Goal: Task Accomplishment & Management: Use online tool/utility

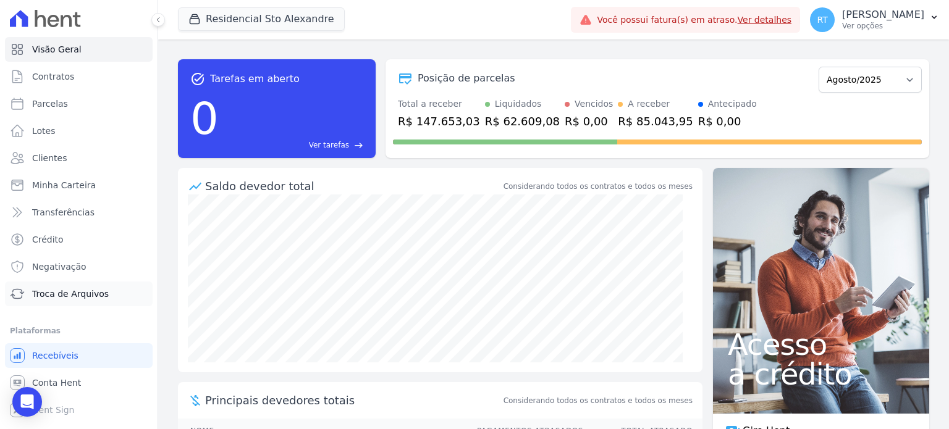
click at [94, 298] on span "Troca de Arquivos" at bounding box center [70, 294] width 77 height 12
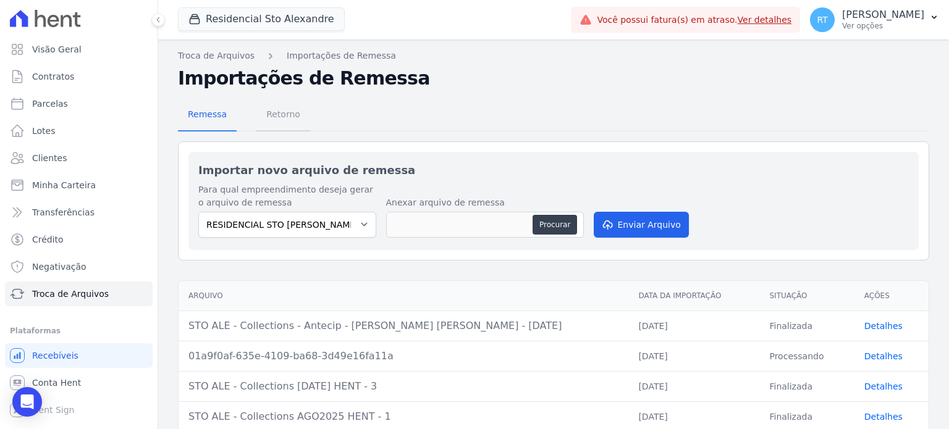
click at [273, 114] on span "Retorno" at bounding box center [283, 114] width 49 height 25
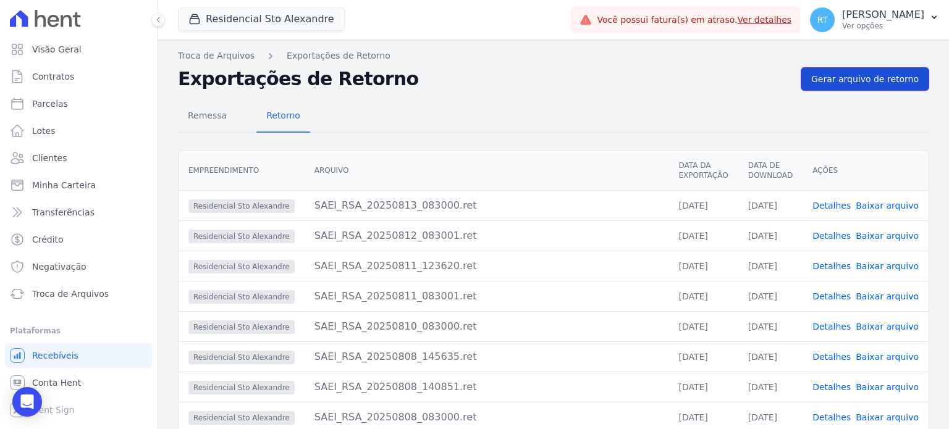
click at [877, 78] on span "Gerar arquivo de retorno" at bounding box center [865, 79] width 108 height 12
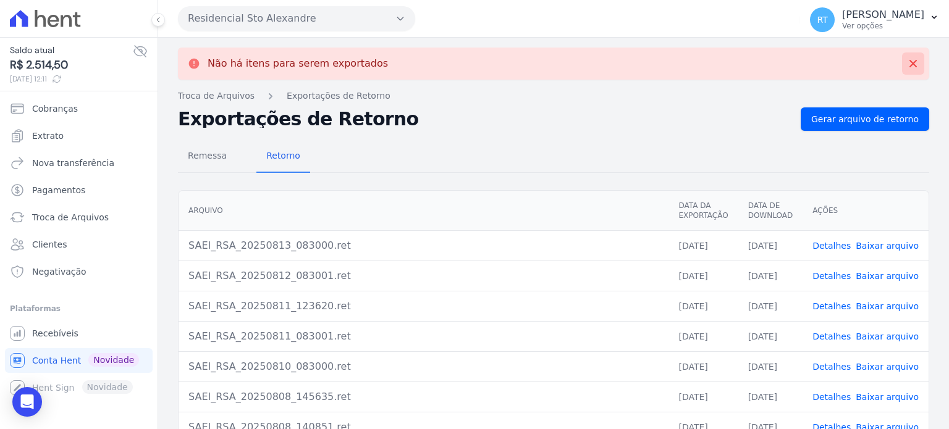
click at [910, 61] on icon at bounding box center [913, 63] width 7 height 7
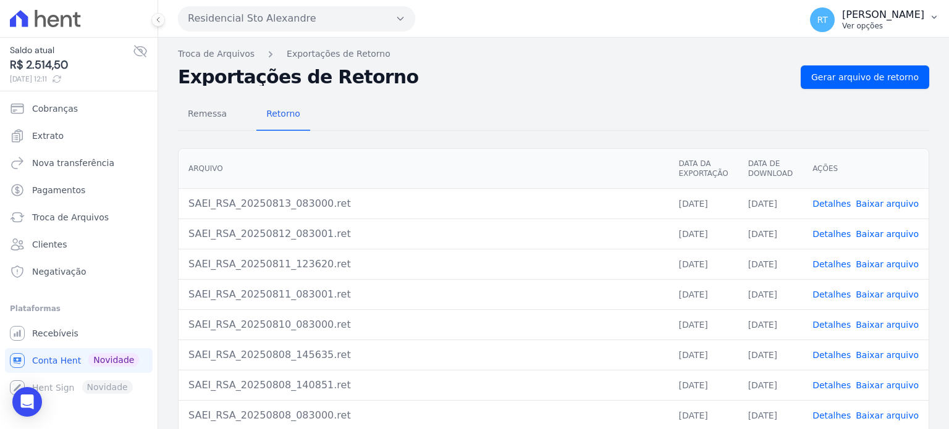
click at [875, 21] on p "Ver opções" at bounding box center [883, 26] width 82 height 10
click at [814, 51] on link "Logout" at bounding box center [870, 53] width 158 height 22
